Goal: Task Accomplishment & Management: Manage account settings

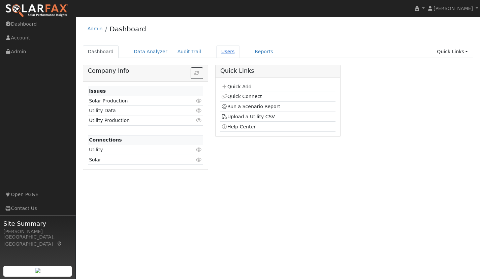
click at [224, 53] on link "Users" at bounding box center [228, 51] width 24 height 12
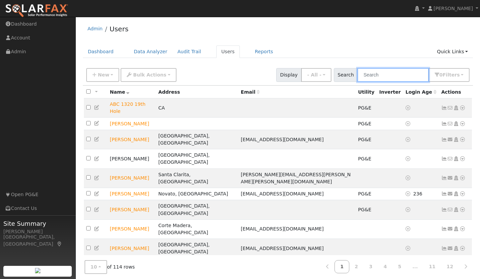
click at [406, 77] on input "text" at bounding box center [392, 75] width 71 height 14
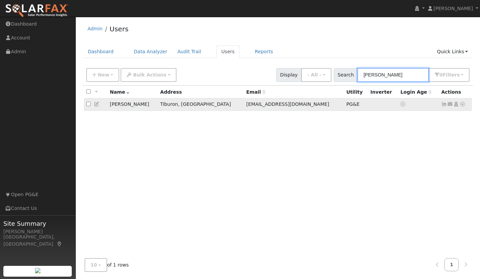
type input "[PERSON_NAME]"
click at [463, 104] on icon at bounding box center [462, 104] width 6 height 5
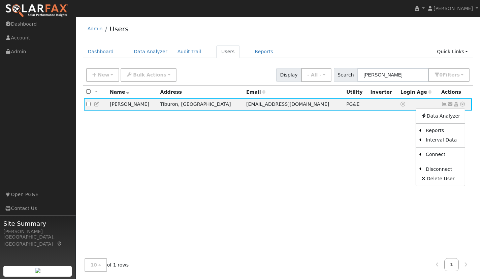
click at [0, 0] on link "Solar" at bounding box center [0, 0] width 0 height 0
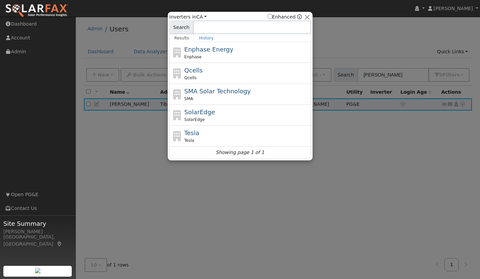
click at [205, 116] on div "SolarEdge SolarEdge" at bounding box center [246, 114] width 125 height 15
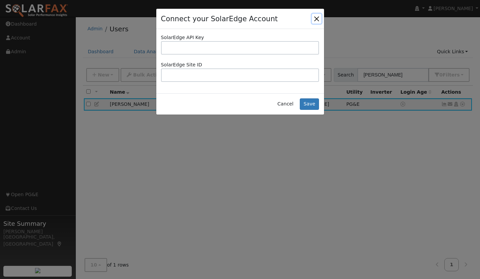
drag, startPoint x: 316, startPoint y: 18, endPoint x: 426, endPoint y: 0, distance: 111.2
click at [317, 18] on button "Close" at bounding box center [316, 18] width 9 height 9
